Goal: Task Accomplishment & Management: Complete application form

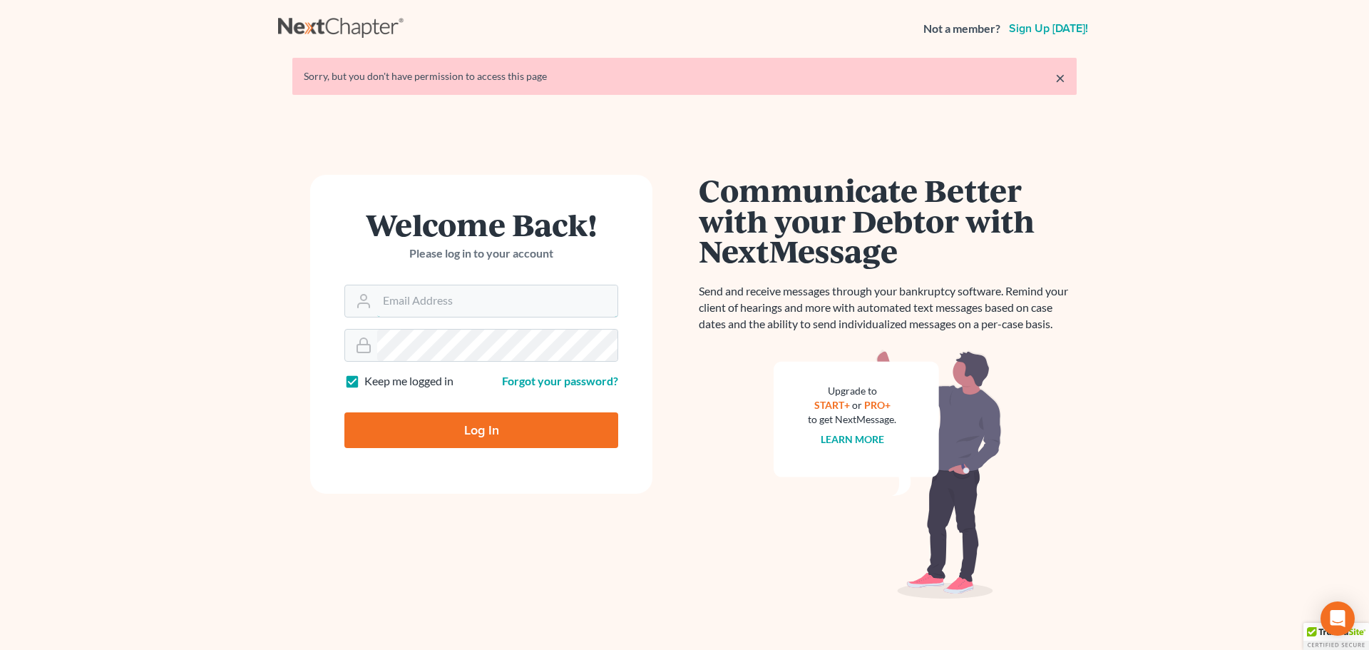
type input "[PERSON_NAME][EMAIL_ADDRESS][DOMAIN_NAME]"
click at [501, 421] on input "Log In" at bounding box center [481, 430] width 274 height 36
type input "Thinking..."
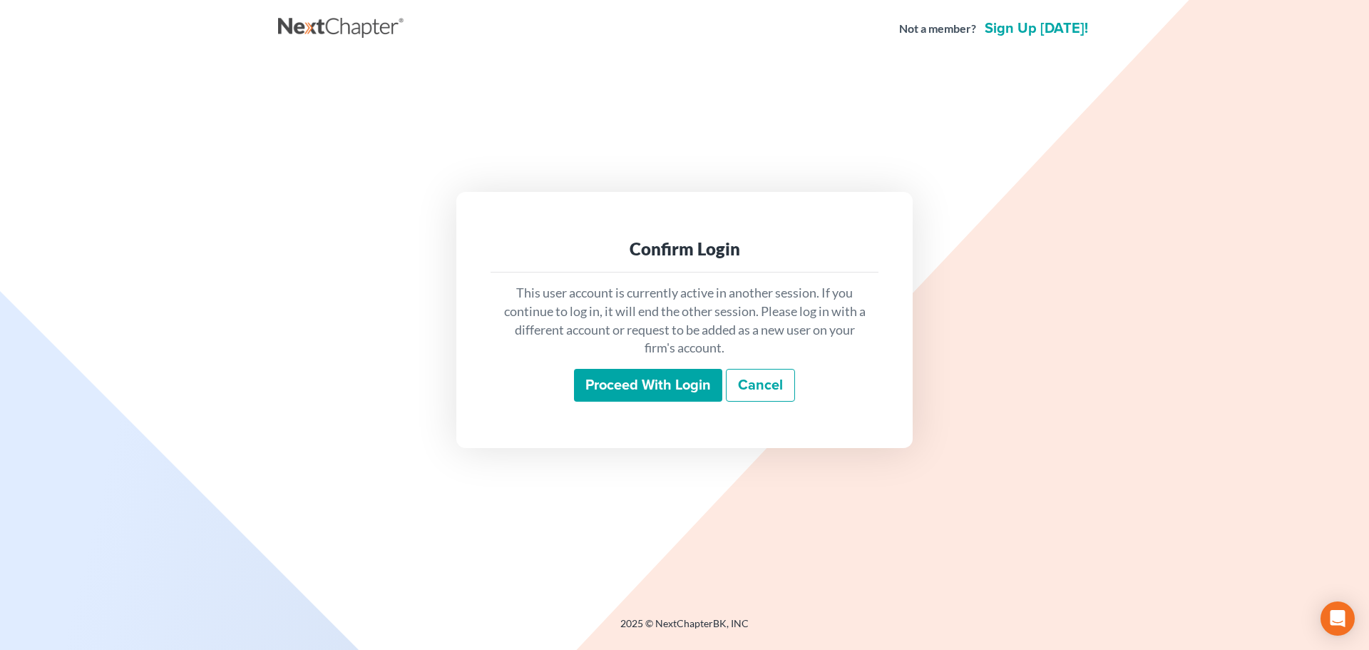
click at [649, 383] on input "Proceed with login" at bounding box center [648, 385] width 148 height 33
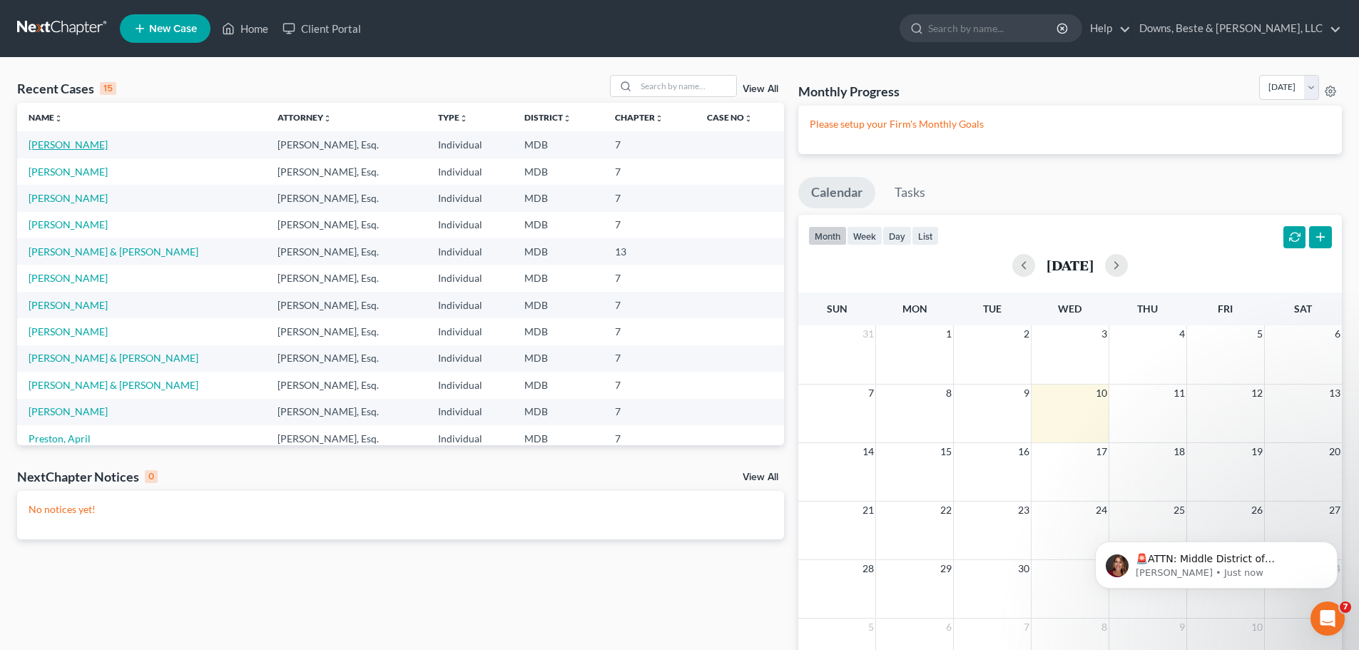
click at [60, 147] on link "[PERSON_NAME]" at bounding box center [68, 144] width 79 height 12
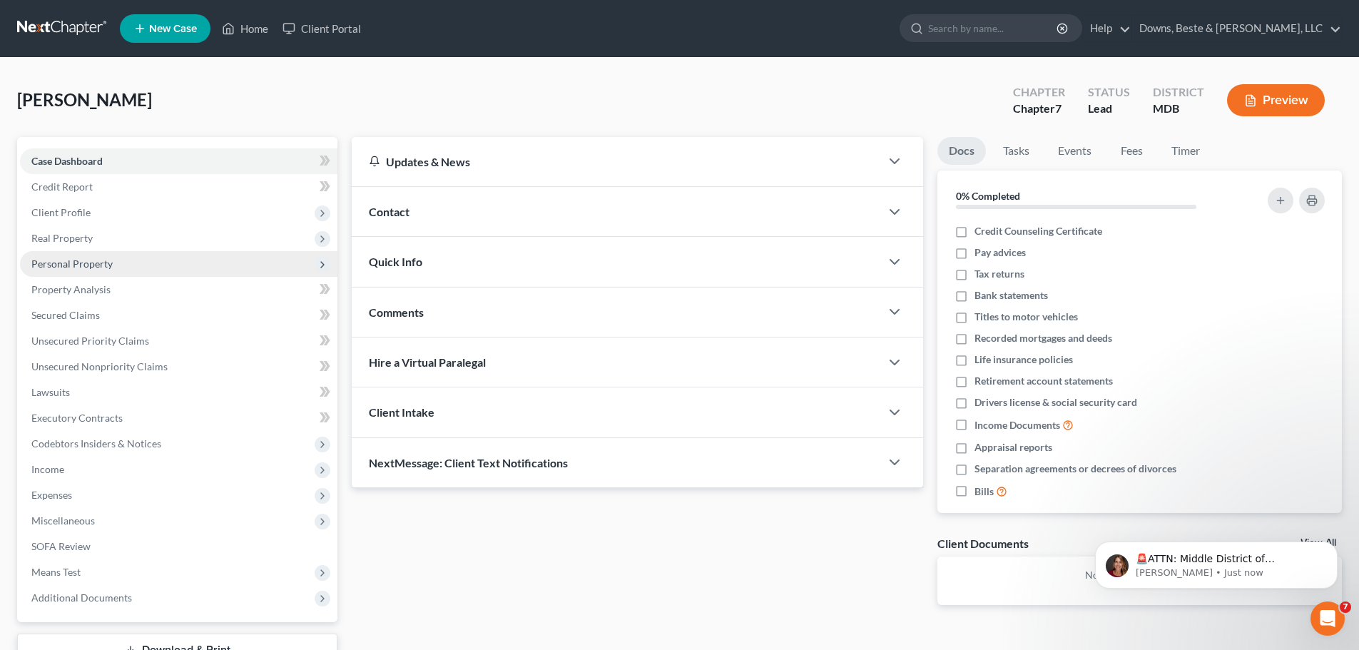
click at [80, 263] on span "Personal Property" at bounding box center [71, 263] width 81 height 12
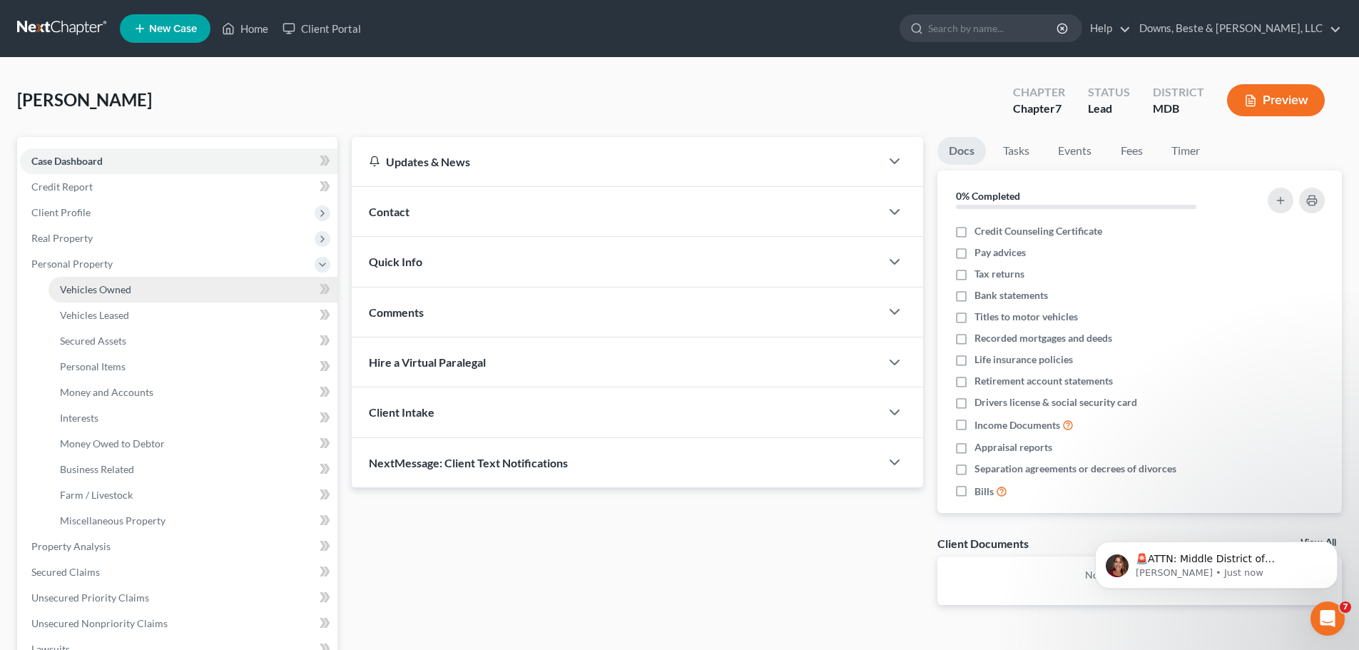
click at [85, 283] on span "Vehicles Owned" at bounding box center [95, 289] width 71 height 12
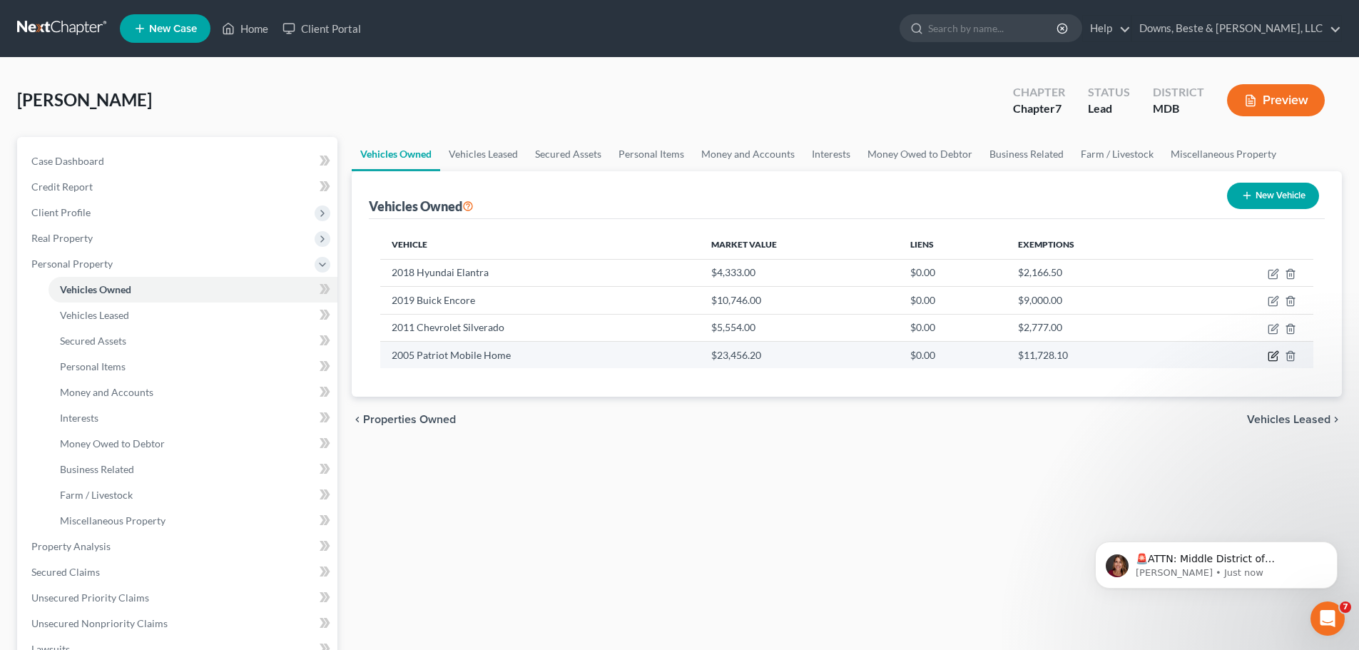
click at [1271, 354] on icon "button" at bounding box center [1272, 355] width 11 height 11
select select "0"
select select "21"
select select "3"
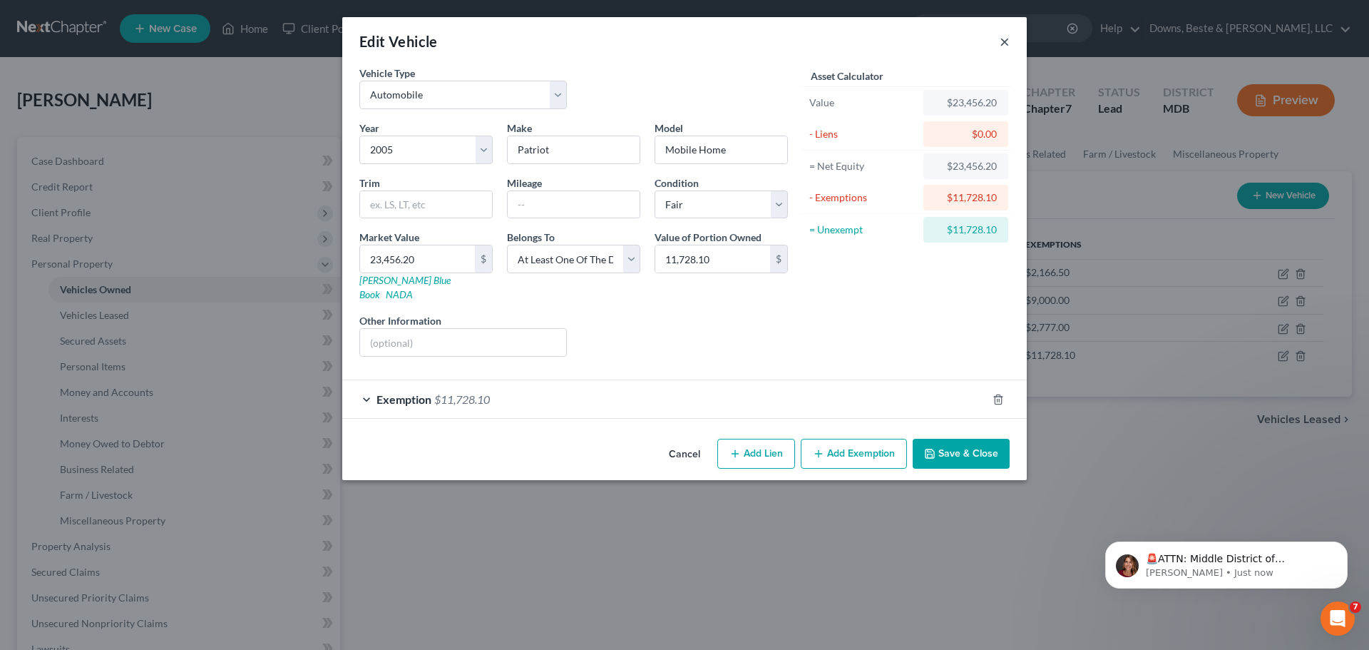
click at [1004, 41] on button "×" at bounding box center [1005, 41] width 10 height 17
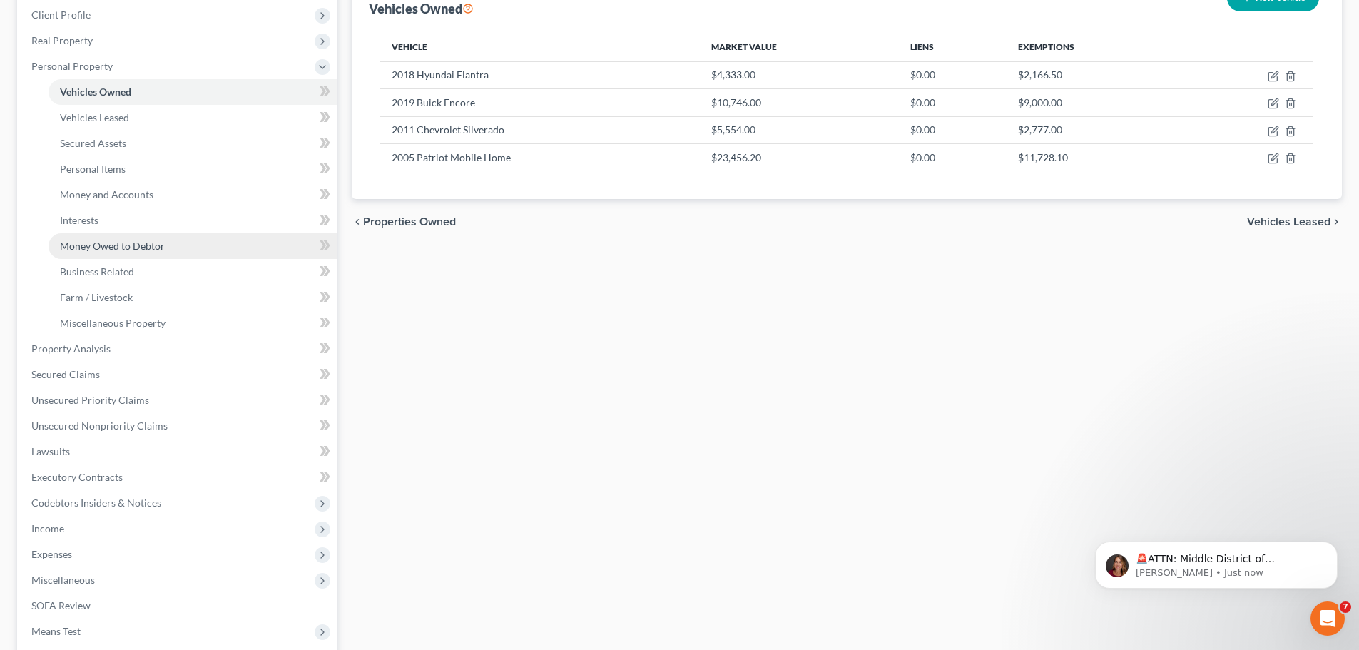
scroll to position [214, 0]
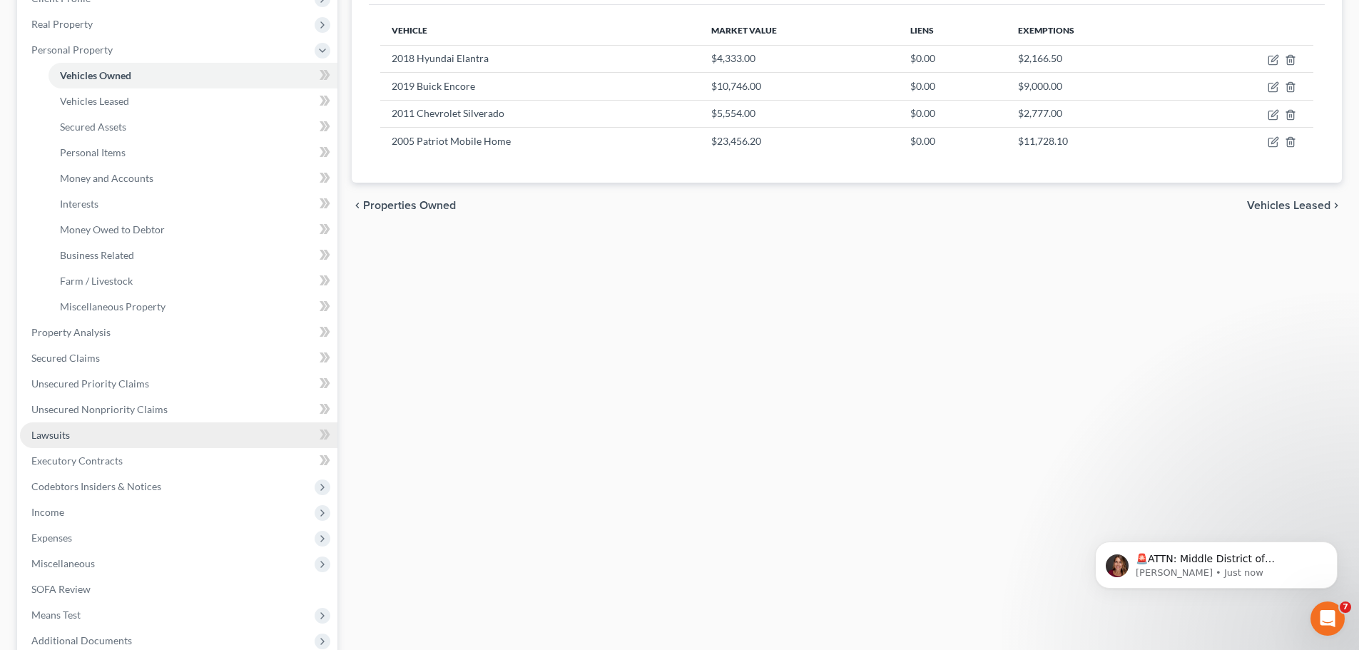
click at [43, 439] on span "Lawsuits" at bounding box center [50, 435] width 39 height 12
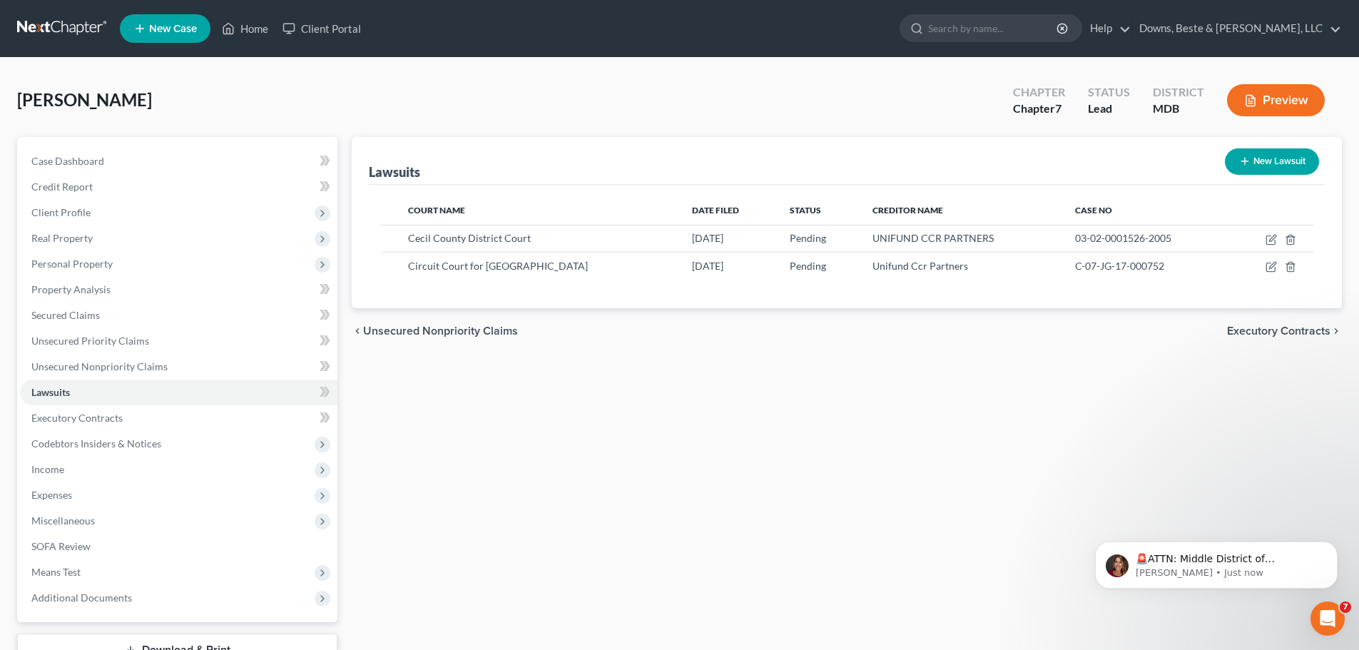
click at [1301, 332] on span "Executory Contracts" at bounding box center [1278, 330] width 103 height 11
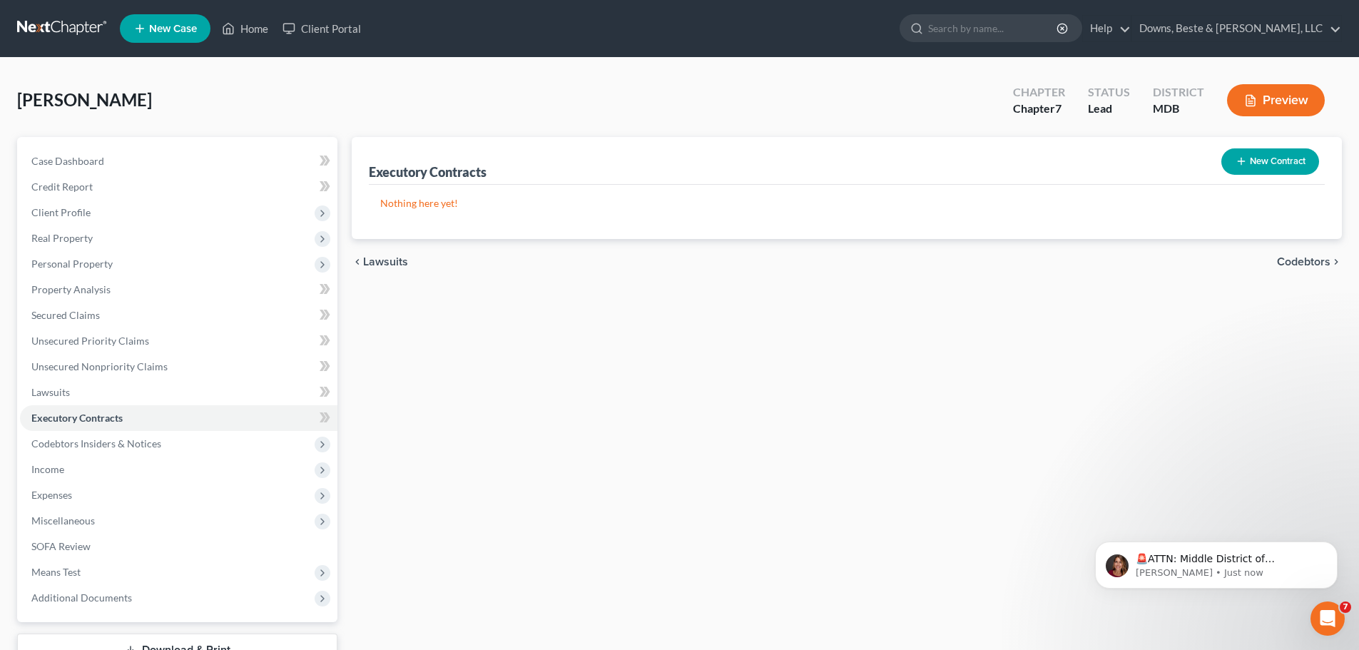
click at [377, 262] on span "Lawsuits" at bounding box center [385, 261] width 45 height 11
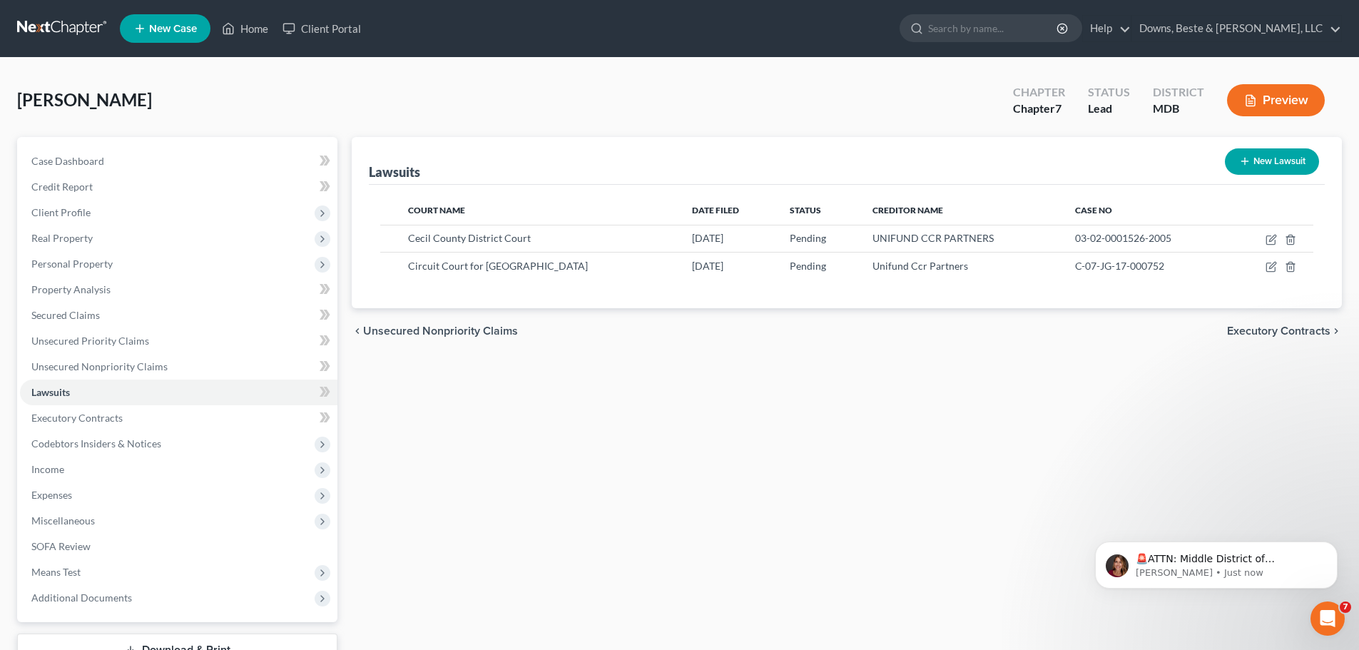
click at [1246, 332] on span "Executory Contracts" at bounding box center [1278, 330] width 103 height 11
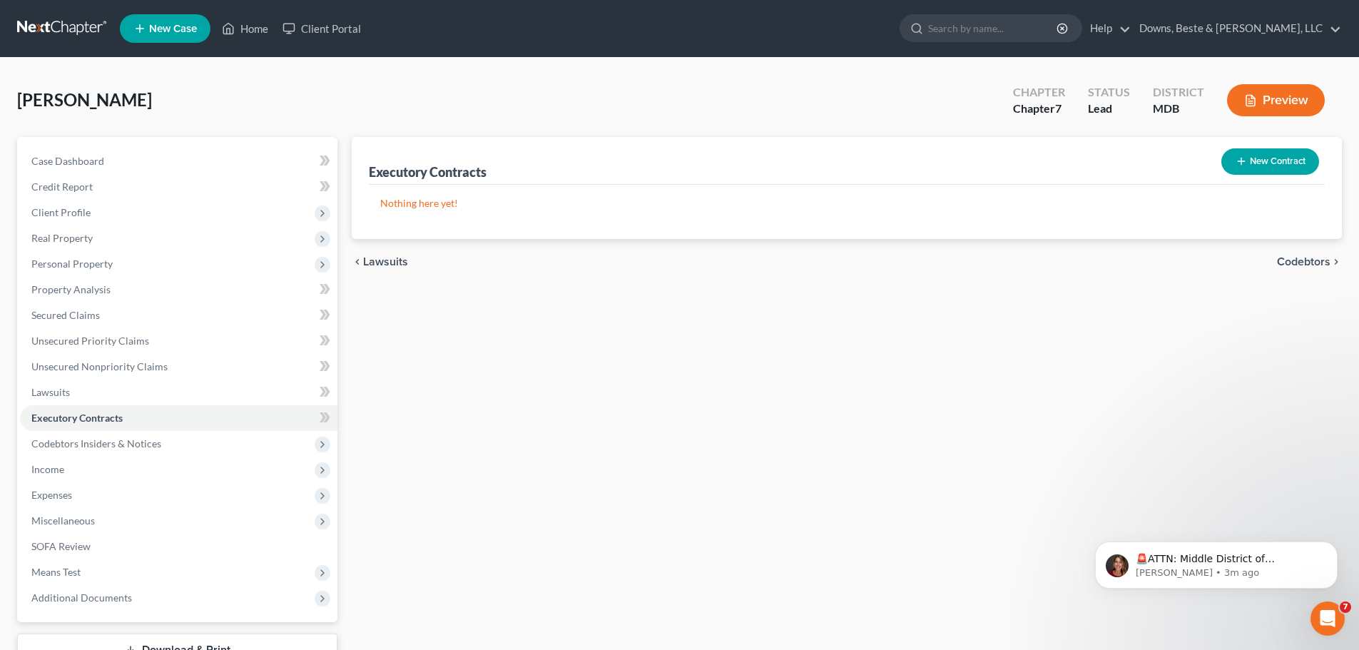
click at [1235, 163] on icon "button" at bounding box center [1240, 160] width 11 height 11
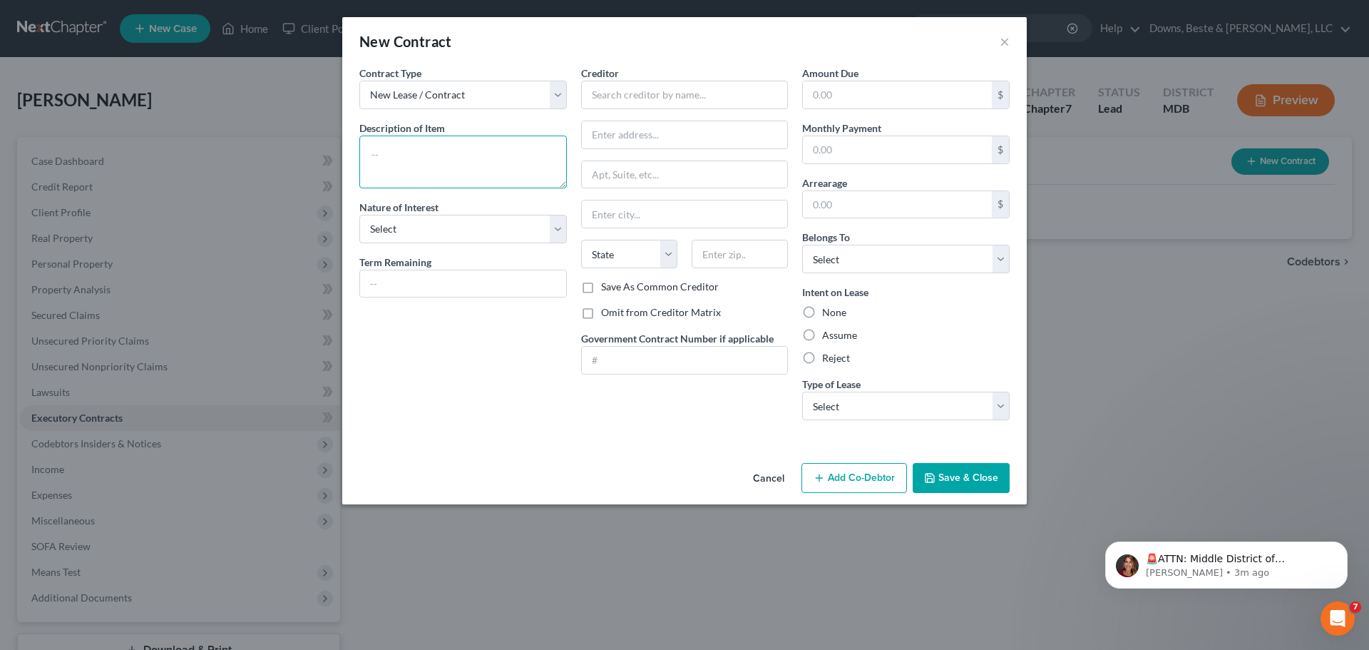
click at [392, 143] on textarea at bounding box center [463, 162] width 208 height 53
type textarea "Lot Rent"
click at [446, 233] on select "Select Purchaser Agent Lessor Lessee" at bounding box center [463, 229] width 208 height 29
select select "3"
click at [359, 215] on select "Select Purchaser Agent Lessor Lessee" at bounding box center [463, 229] width 208 height 29
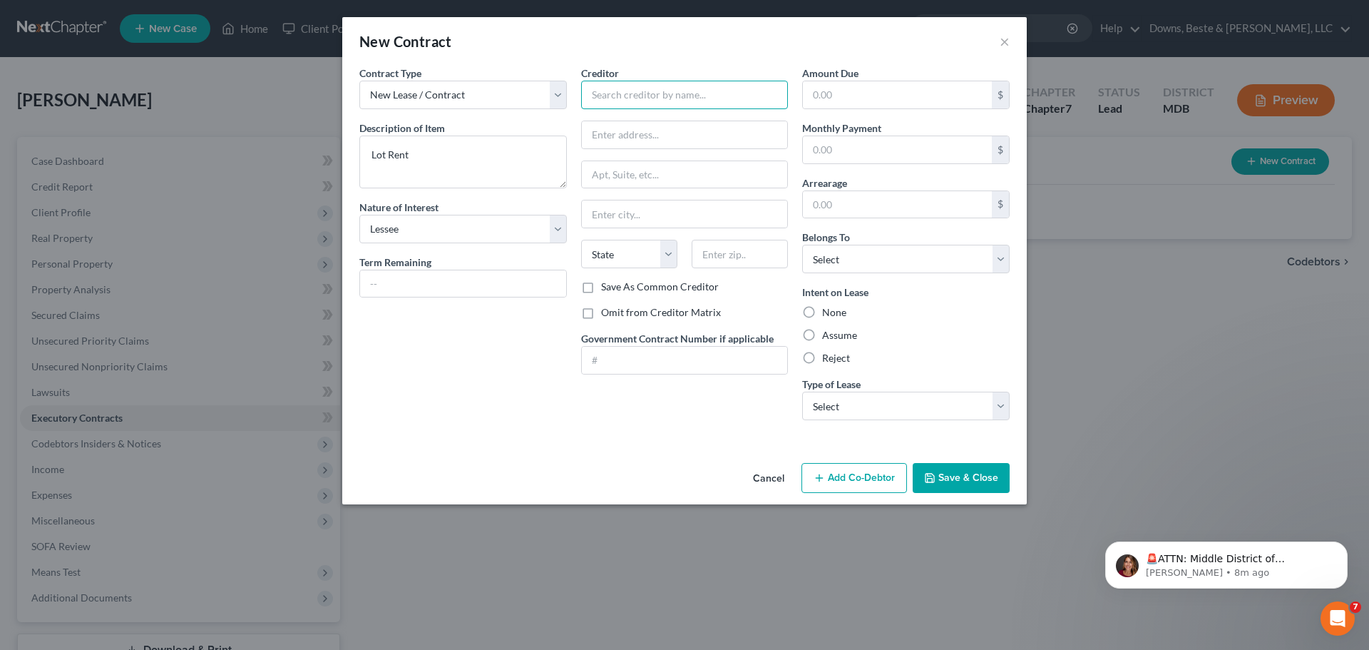
click at [610, 101] on input "text" at bounding box center [685, 95] width 208 height 29
click at [643, 97] on input "Town & COuntry" at bounding box center [685, 95] width 208 height 29
click at [681, 96] on input "Town & Country" at bounding box center [685, 95] width 208 height 29
type input "Town & Country Terrace"
click at [635, 138] on input "text" at bounding box center [685, 134] width 206 height 27
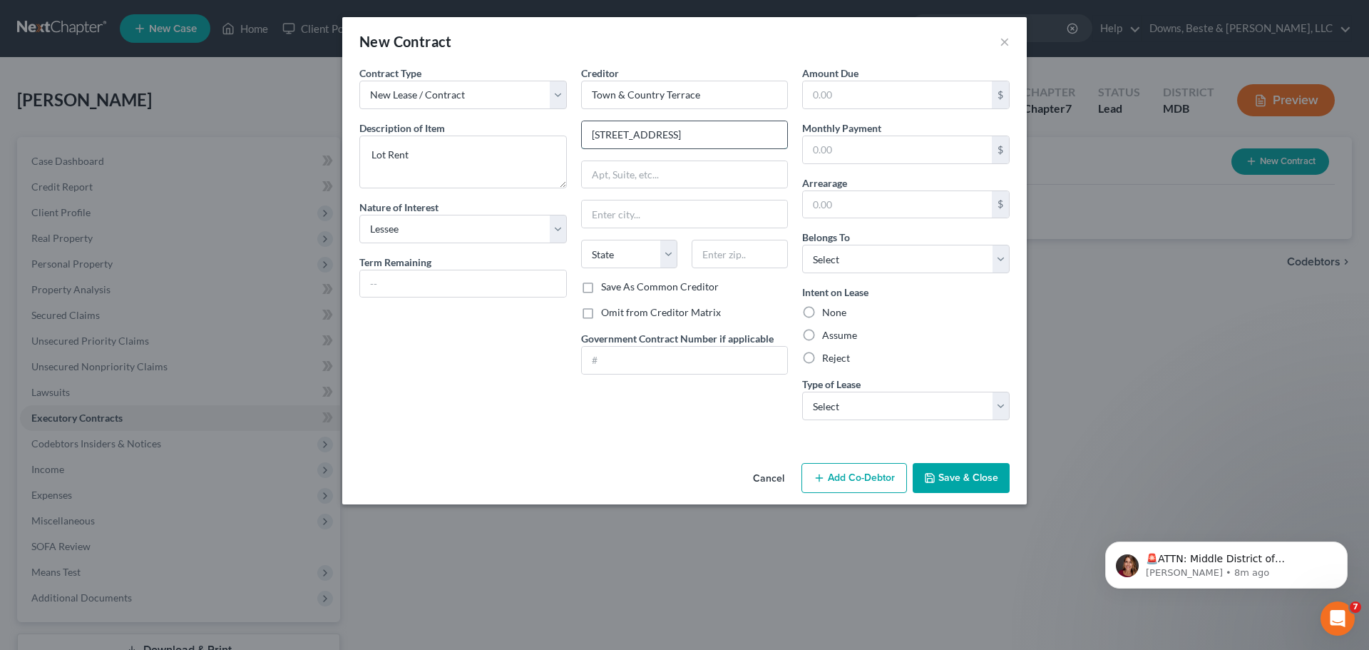
type input "[STREET_ADDRESS]"
type input "Elkton,"
select select "21"
type input "21921"
type input "Elkton"
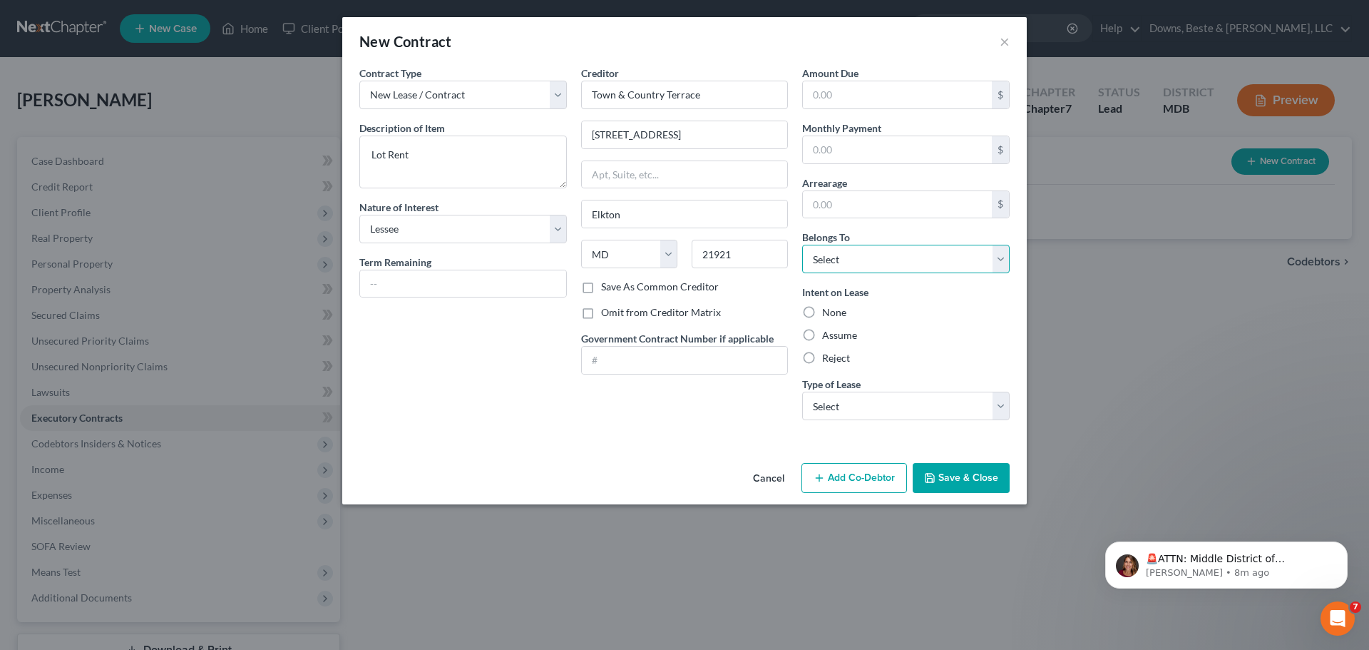
click at [977, 264] on select "Select Debtor 1 Only Debtor 2 Only Debtor 1 And Debtor 2 Only At Least One Of T…" at bounding box center [906, 259] width 208 height 29
select select "3"
click at [802, 245] on select "Select Debtor 1 Only Debtor 2 Only Debtor 1 And Debtor 2 Only At Least One Of T…" at bounding box center [906, 259] width 208 height 29
click at [822, 334] on label "Assume" at bounding box center [839, 335] width 35 height 14
click at [828, 334] on input "Assume" at bounding box center [832, 332] width 9 height 9
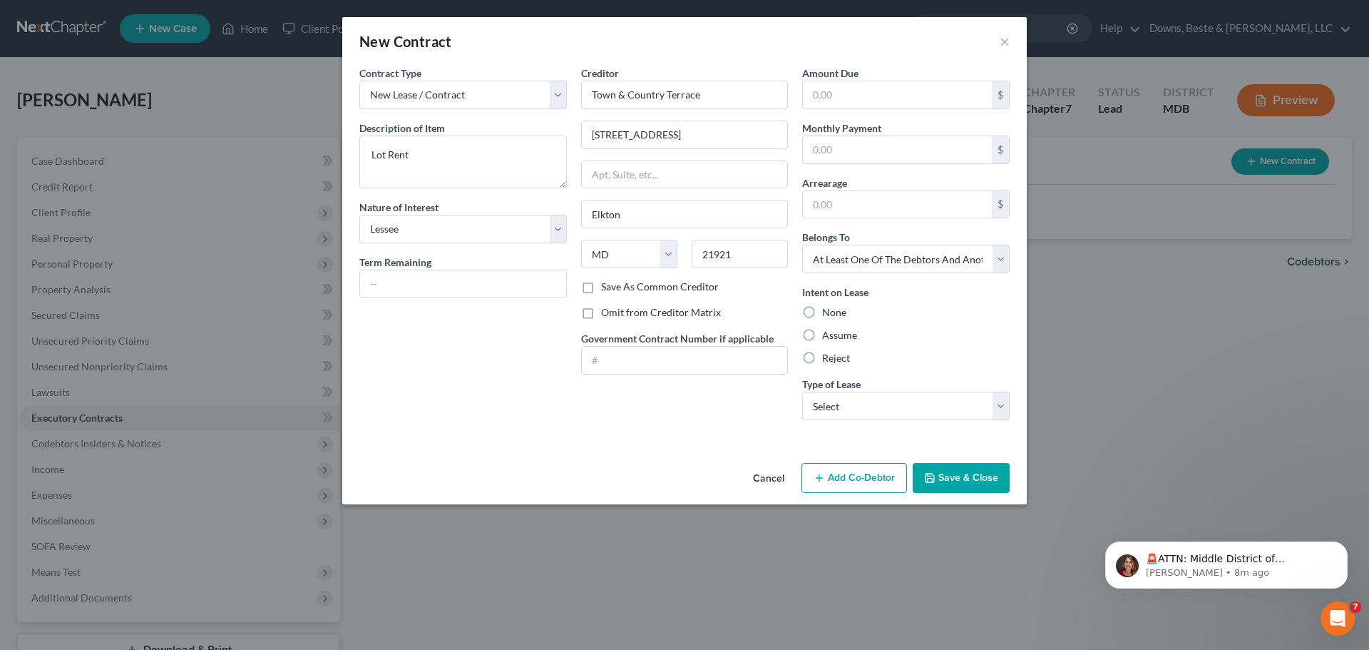
radio input "true"
click at [841, 403] on select "Select Real Estate Car Other" at bounding box center [906, 406] width 208 height 29
select select "2"
click at [802, 392] on select "Select Real Estate Car Other" at bounding box center [906, 406] width 208 height 29
click at [825, 162] on input "text" at bounding box center [897, 149] width 189 height 27
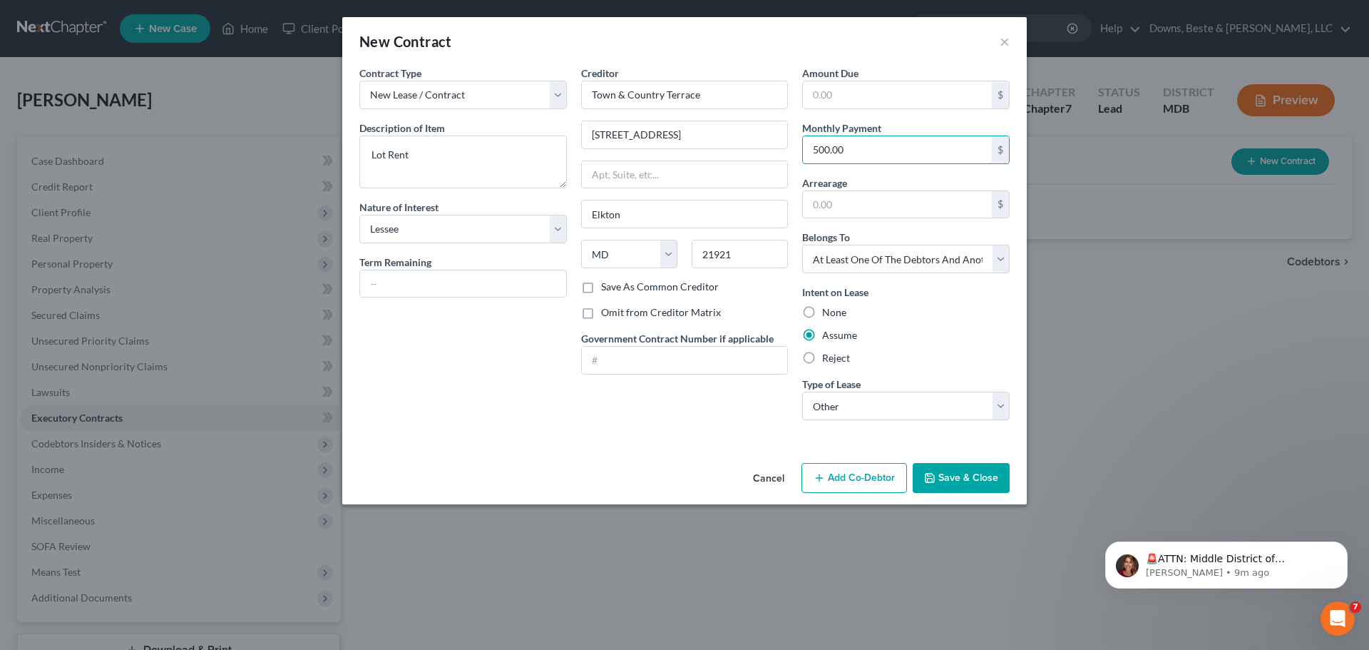
type input "500.00"
click at [847, 479] on button "Add Co-Debtor" at bounding box center [855, 478] width 106 height 30
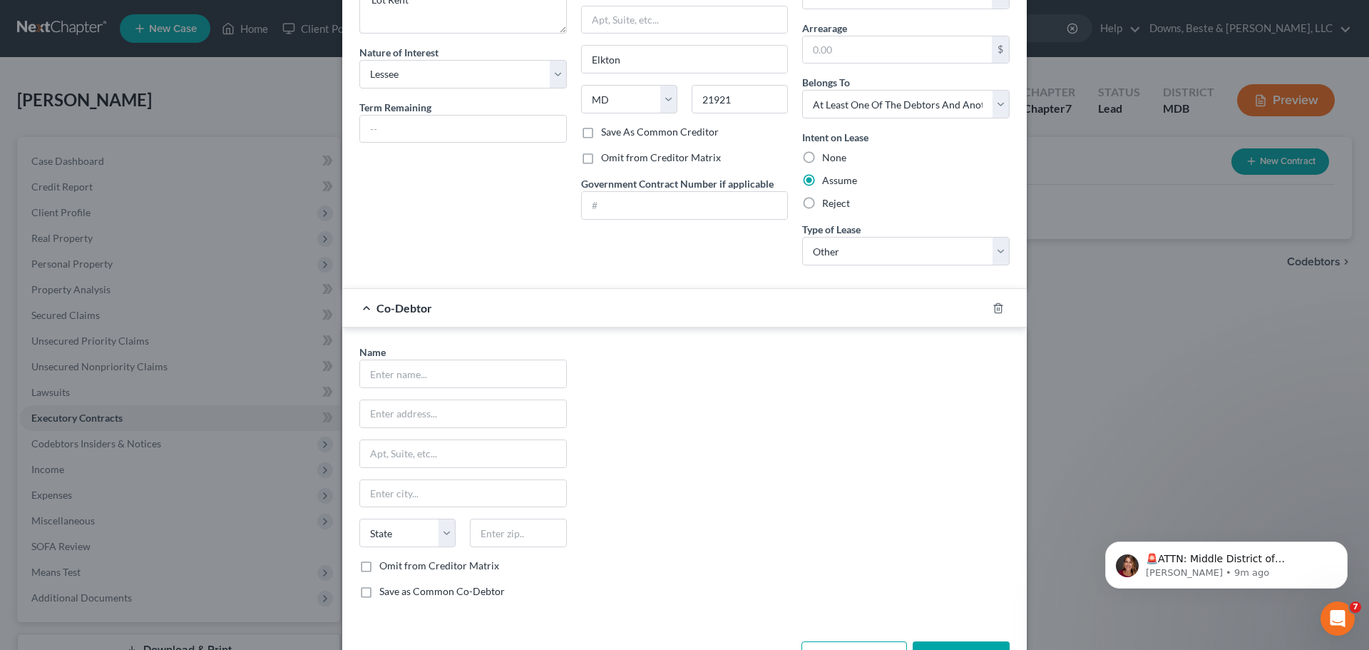
scroll to position [205, 0]
